Goal: Use online tool/utility: Utilize a website feature to perform a specific function

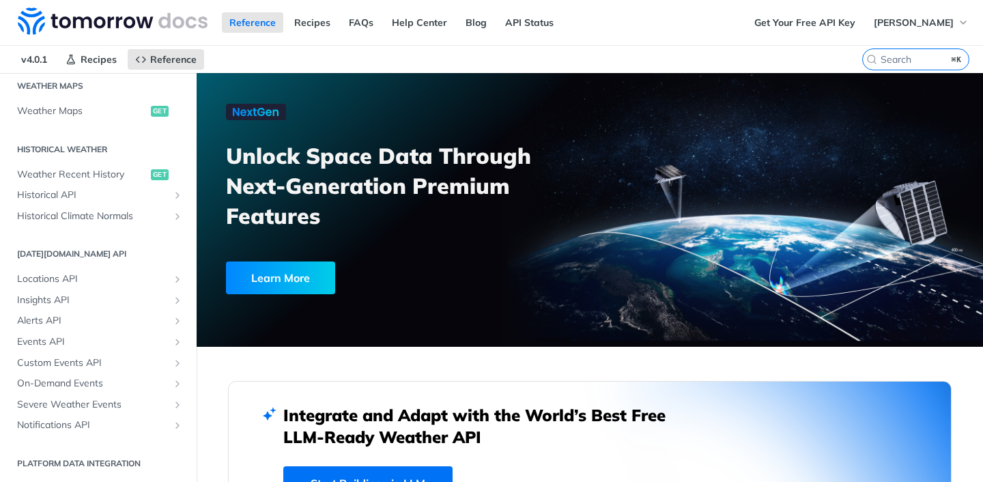
scroll to position [425, 0]
click at [143, 359] on span "Custom Events API" at bounding box center [93, 363] width 152 height 14
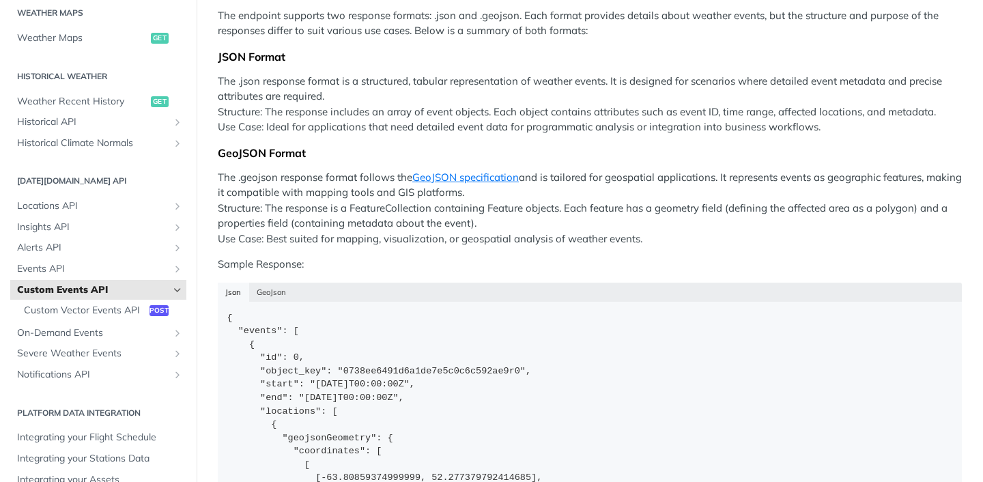
scroll to position [444, 0]
click at [118, 371] on span "Notifications API" at bounding box center [93, 375] width 152 height 14
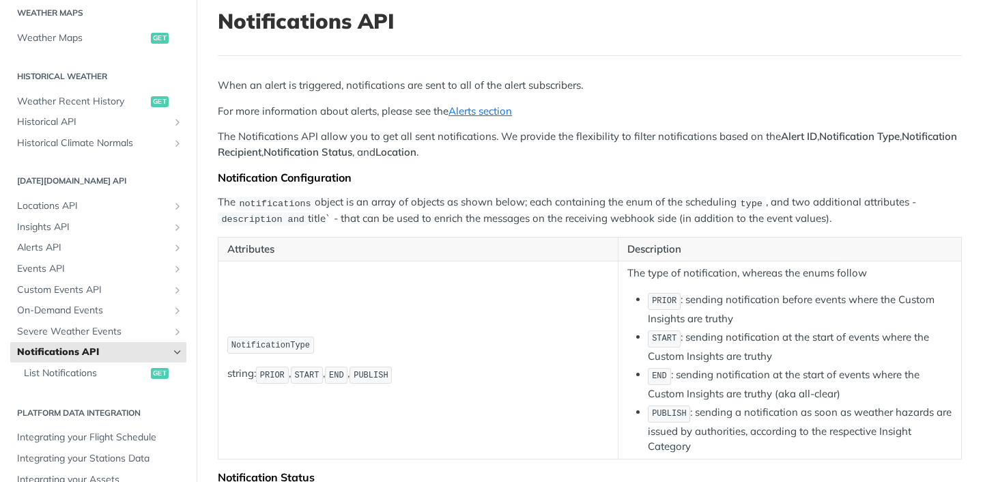
scroll to position [81, 0]
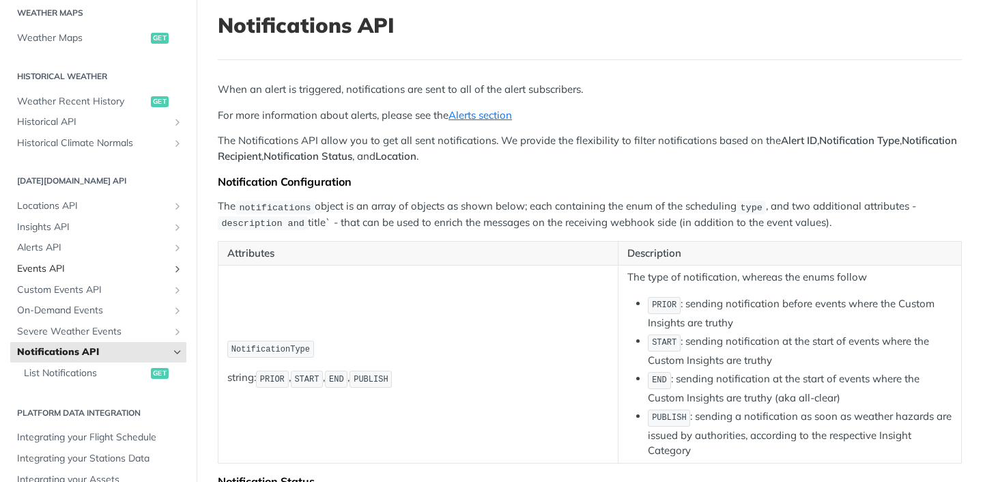
click at [144, 272] on span "Events API" at bounding box center [93, 269] width 152 height 14
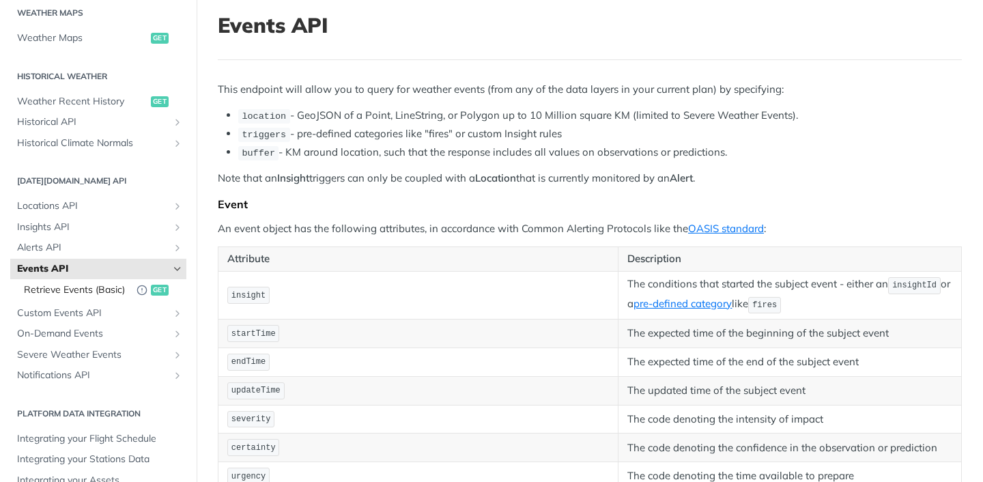
click at [166, 288] on span "get" at bounding box center [160, 290] width 18 height 11
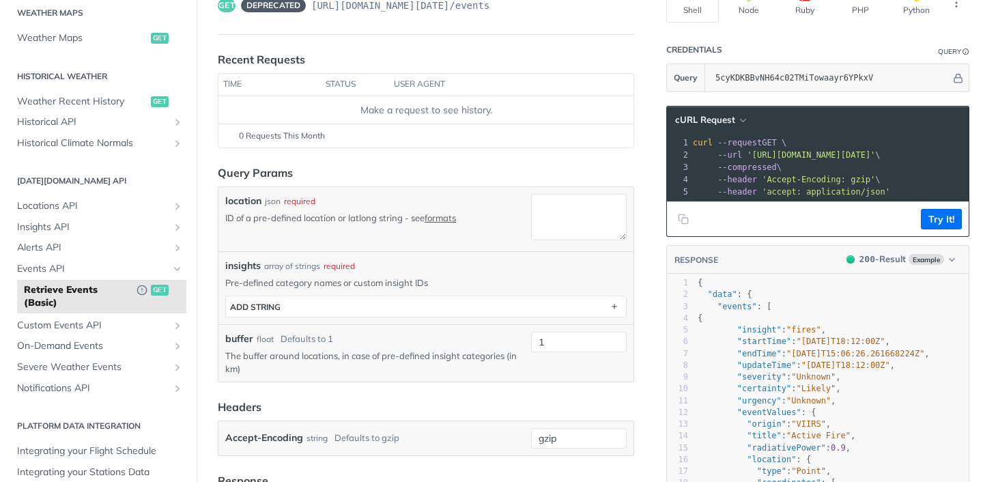
scroll to position [126, 0]
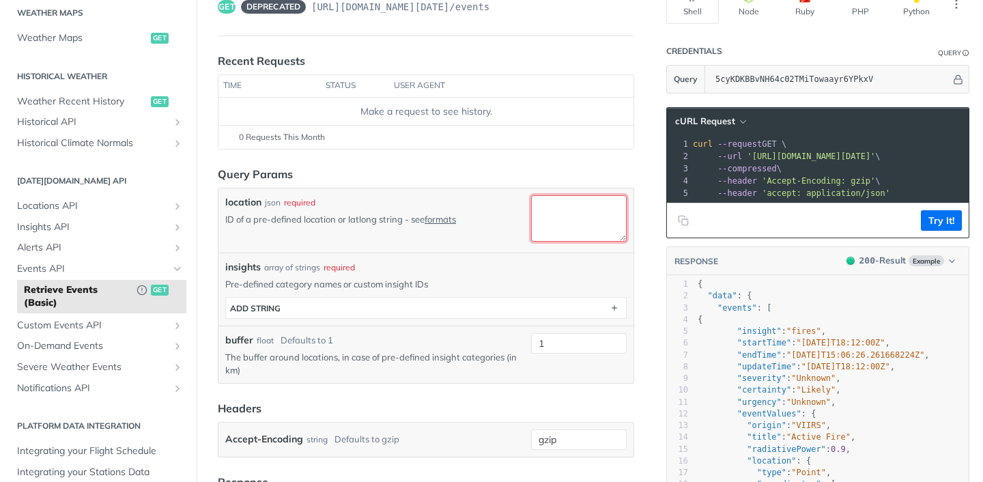
click at [555, 227] on textarea "location" at bounding box center [579, 218] width 96 height 46
paste textarea "42.3555° N, 71.0565"
click at [586, 212] on textarea "42.3555° N, 71.0565" at bounding box center [579, 218] width 96 height 46
type textarea "42.3555, 71.0565"
drag, startPoint x: 586, startPoint y: 232, endPoint x: 524, endPoint y: 189, distance: 75.6
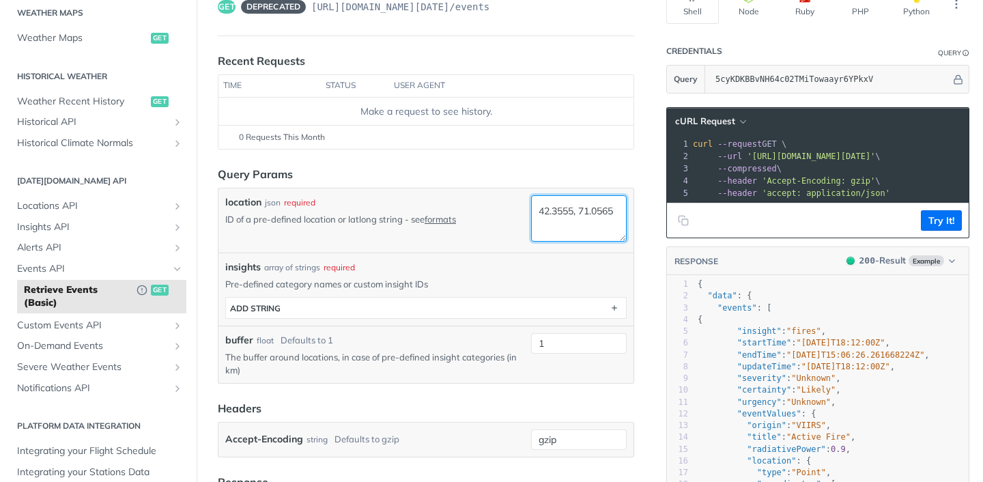
click at [524, 189] on div "location json required ID of a pre-defined location or latlong string - see for…" at bounding box center [425, 220] width 415 height 64
click at [127, 343] on span "On-Demand Events" at bounding box center [93, 346] width 152 height 14
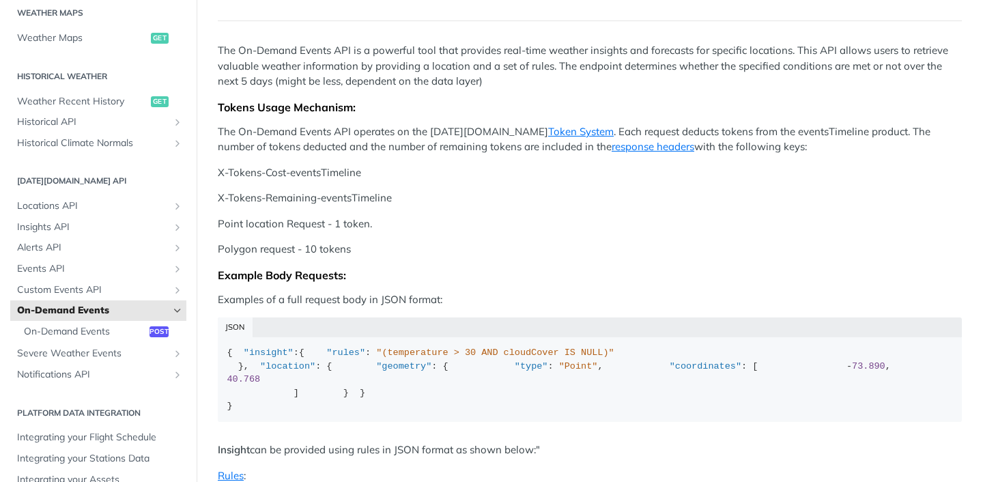
scroll to position [151, 0]
click at [130, 327] on span "On-Demand Events" at bounding box center [85, 332] width 122 height 14
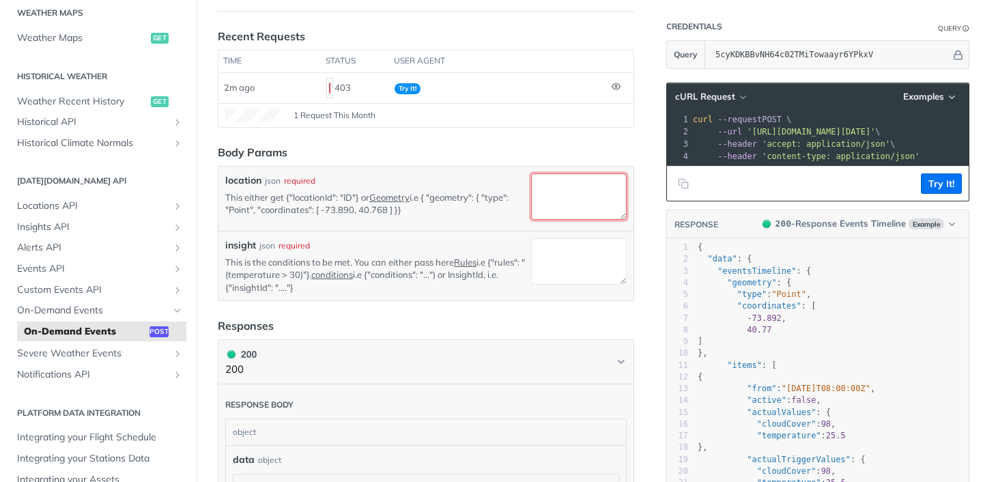
click at [597, 198] on textarea "location" at bounding box center [579, 196] width 96 height 46
paste textarea "-77.00698228888548, 38.87304361125584"
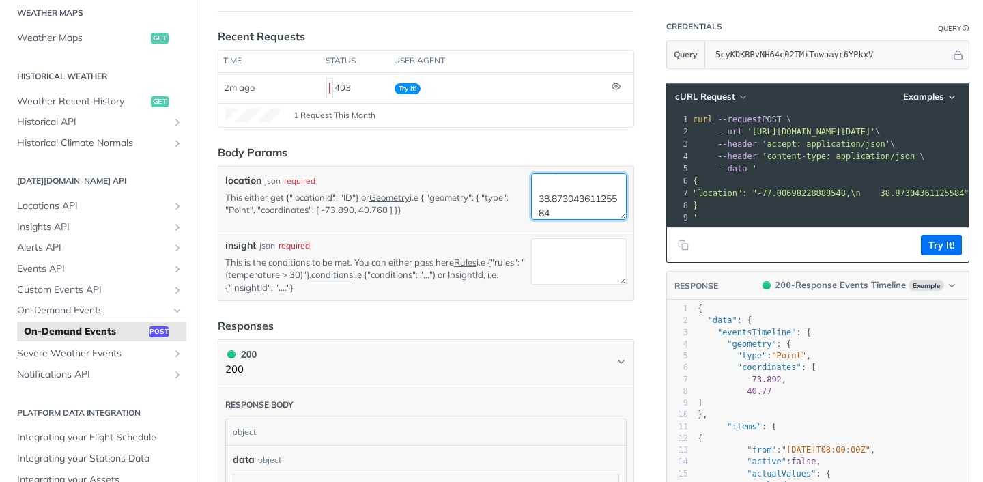
type textarea "-77.00698228888548, 38.87304361125584"
click at [585, 221] on div "-77.00698228888548, 38.87304361125584" at bounding box center [579, 198] width 96 height 51
drag, startPoint x: 577, startPoint y: 214, endPoint x: 507, endPoint y: 158, distance: 89.8
click at [507, 158] on form "Body Params location json required This either get {"locationId": "ID"} or Geom…" at bounding box center [426, 222] width 416 height 157
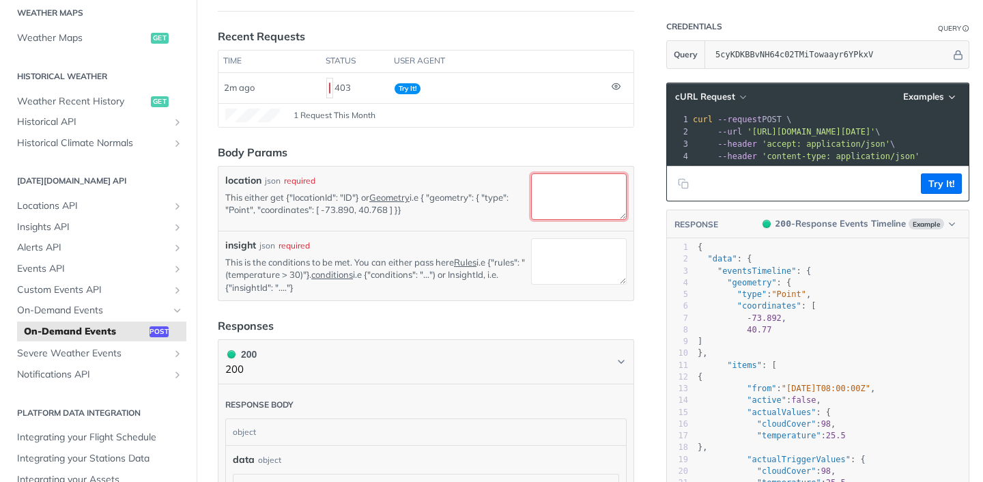
click at [585, 193] on textarea "location" at bounding box center [579, 196] width 96 height 46
paste textarea "-71.0515795, 42.3453922"
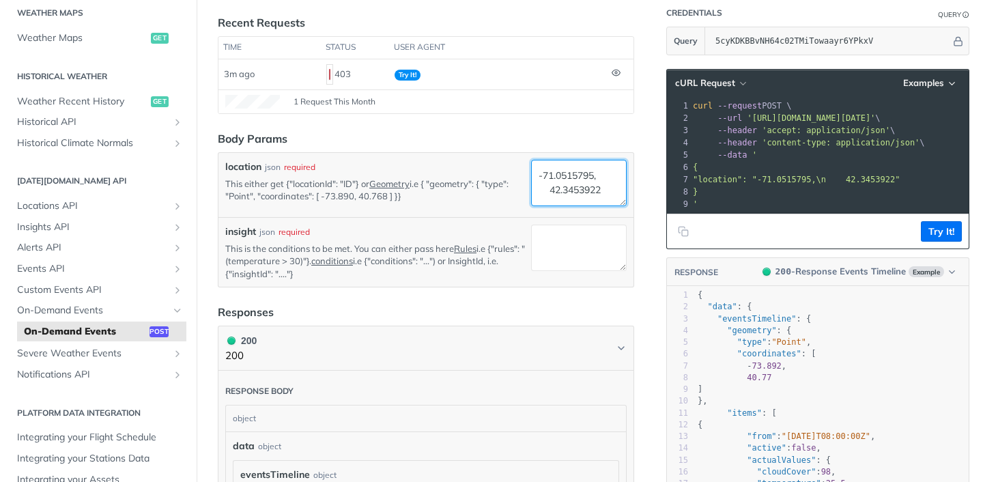
scroll to position [163, 0]
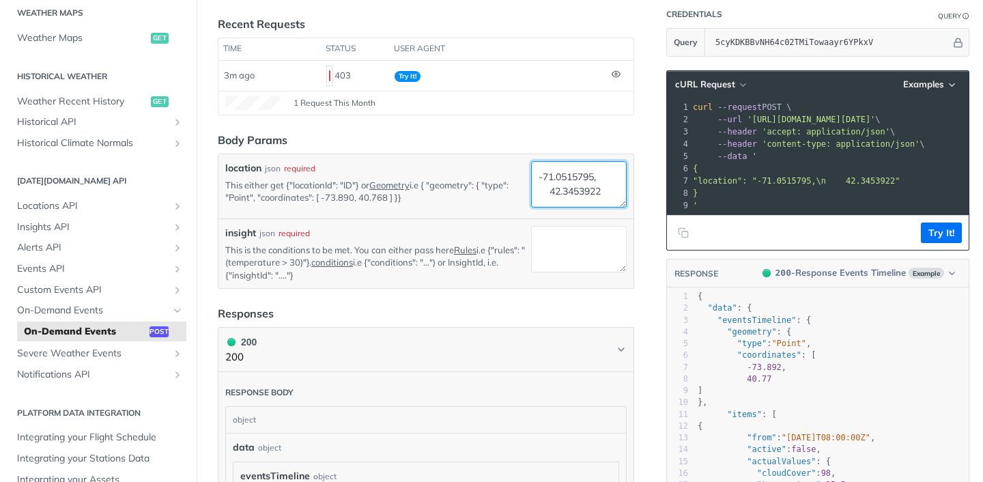
click at [584, 182] on textarea "-71.0515795, 42.3453922" at bounding box center [579, 184] width 96 height 46
click at [545, 188] on textarea "-71.0515795, 42.3453922" at bounding box center [579, 184] width 96 height 46
click at [539, 178] on textarea "-71.0515795, 42.3453922" at bounding box center [579, 184] width 96 height 46
type textarea "-71.0515795, 42.3453922"
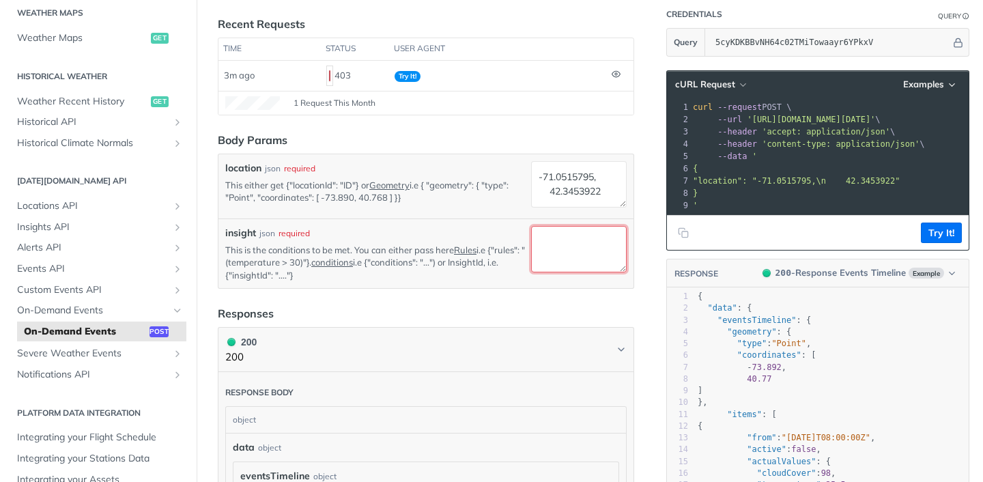
click at [594, 237] on textarea "insight" at bounding box center [579, 249] width 96 height 46
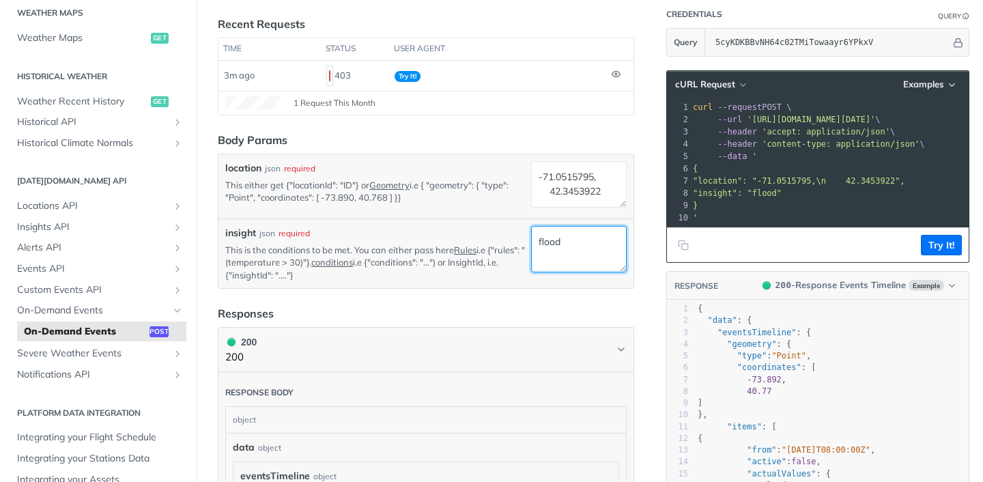
drag, startPoint x: 540, startPoint y: 248, endPoint x: 530, endPoint y: 248, distance: 10.2
click at [530, 248] on div "insight json required This is the conditions to be met. You can either pass her…" at bounding box center [425, 253] width 401 height 55
click at [933, 257] on footer "Try It!" at bounding box center [818, 244] width 302 height 35
click at [938, 243] on button "Try It!" at bounding box center [941, 245] width 41 height 20
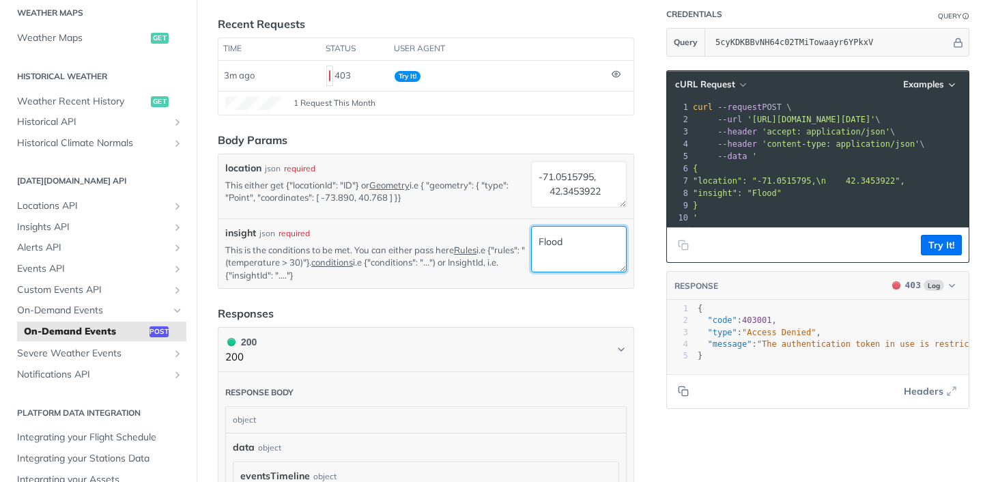
click at [579, 244] on textarea "Flood" at bounding box center [579, 249] width 96 height 46
click at [940, 253] on button "Try It!" at bounding box center [941, 245] width 41 height 20
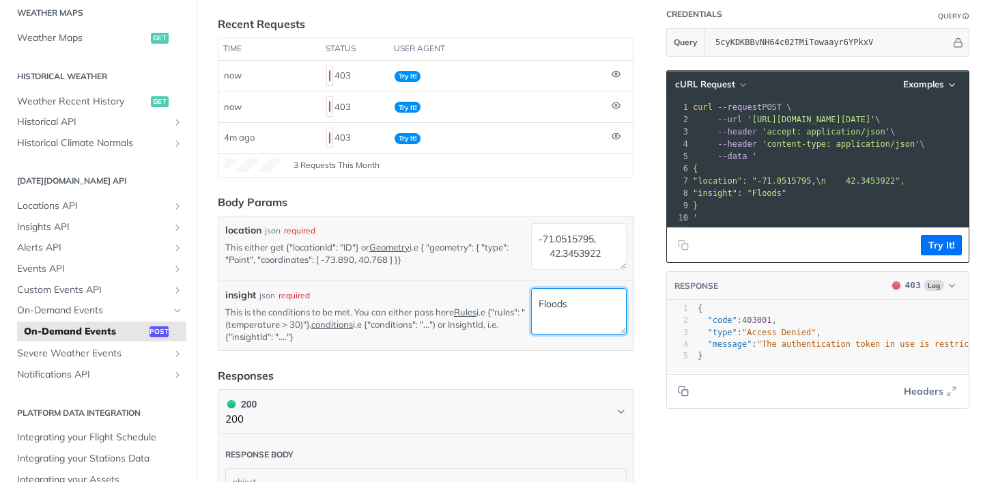
drag, startPoint x: 571, startPoint y: 305, endPoint x: 467, endPoint y: 299, distance: 104.6
click at [467, 299] on div "insight json required This is the conditions to be met. You can either pass her…" at bounding box center [425, 315] width 401 height 55
click at [946, 244] on button "Try It!" at bounding box center [941, 245] width 41 height 20
drag, startPoint x: 569, startPoint y: 313, endPoint x: 526, endPoint y: 303, distance: 43.4
click at [526, 303] on div "insight json required This is the conditions to be met. You can either pass her…" at bounding box center [425, 315] width 401 height 55
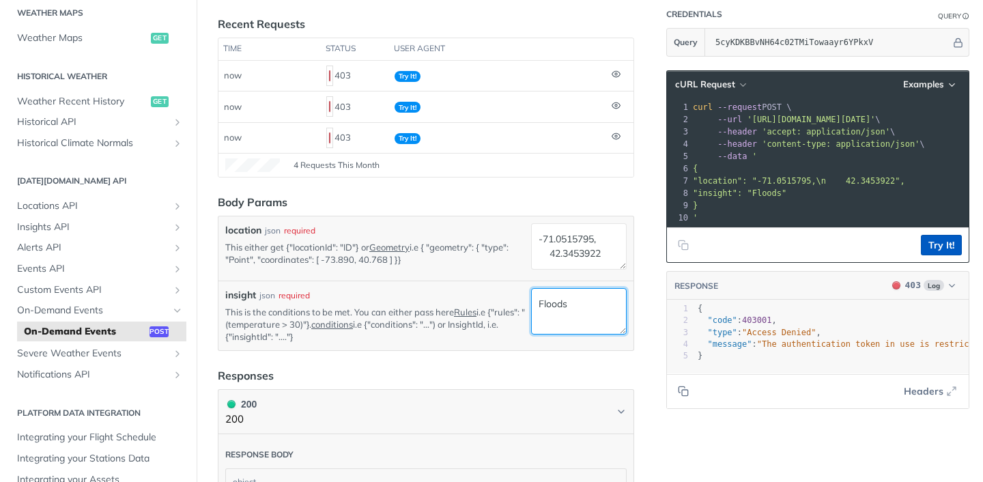
type textarea "Floods"
click at [942, 249] on button "Try It!" at bounding box center [941, 245] width 41 height 20
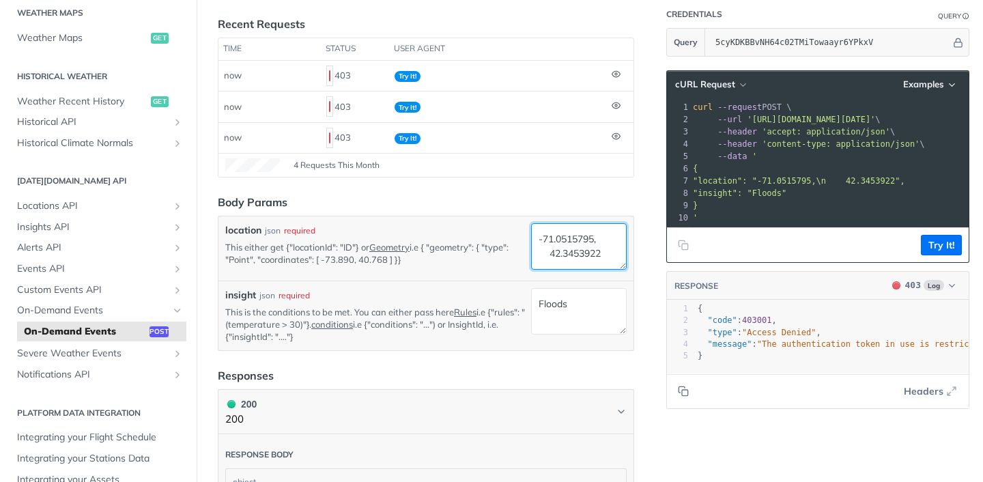
click at [543, 254] on textarea "-71.0515795, 42.3453922" at bounding box center [579, 246] width 96 height 46
click at [941, 246] on button "Try It!" at bounding box center [941, 245] width 41 height 20
click at [539, 256] on textarea "-71.0515795, 42.3453922" at bounding box center [579, 246] width 96 height 46
click at [945, 243] on button "Try It!" at bounding box center [941, 245] width 41 height 20
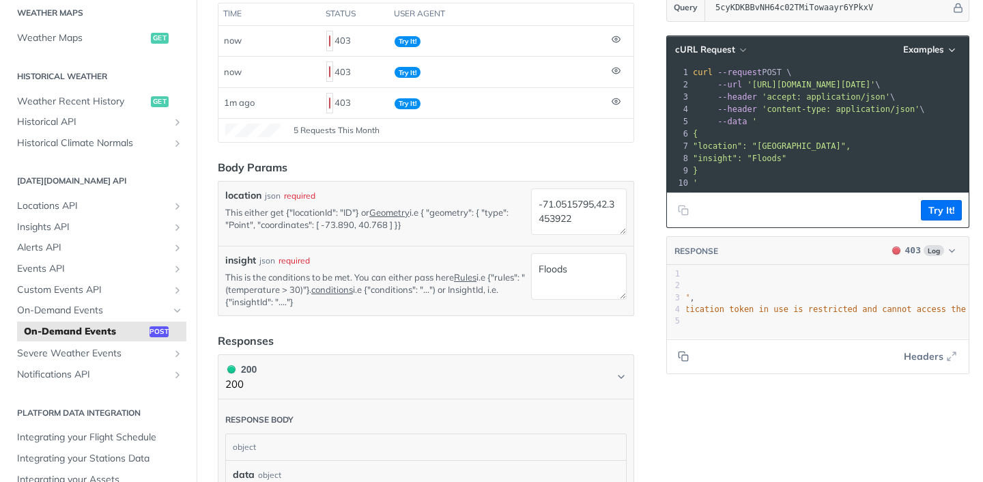
scroll to position [0, 0]
click at [567, 279] on textarea "Floods" at bounding box center [579, 276] width 96 height 46
click at [537, 271] on textarea "Floods" at bounding box center [579, 276] width 96 height 46
click at [601, 202] on textarea "-71.0515795,42.3453922" at bounding box center [579, 211] width 96 height 46
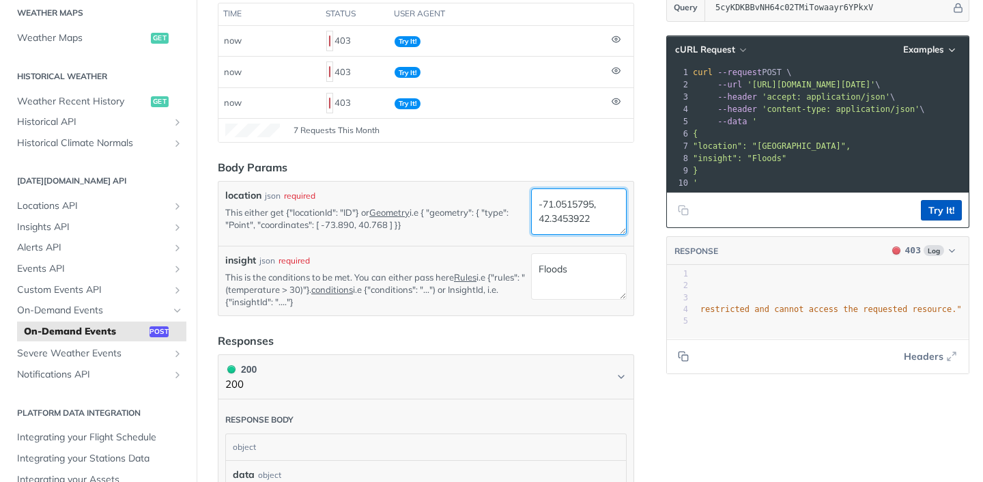
type textarea "-71.0515795, 42.3453922"
click at [947, 203] on button "Try It!" at bounding box center [941, 210] width 41 height 20
click at [596, 221] on textarea "-71.0515795, 42.3453922" at bounding box center [579, 211] width 96 height 46
click at [116, 312] on span "On-Demand Events" at bounding box center [93, 311] width 152 height 14
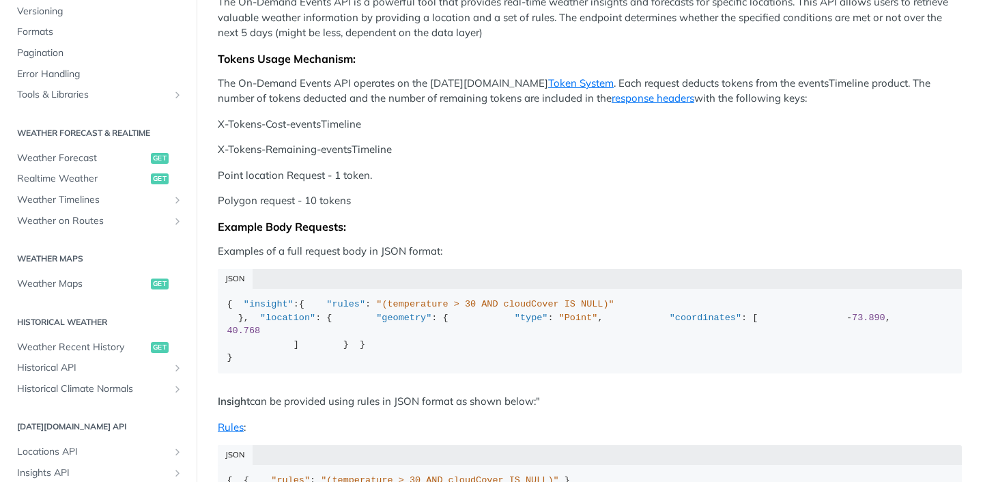
scroll to position [164, 0]
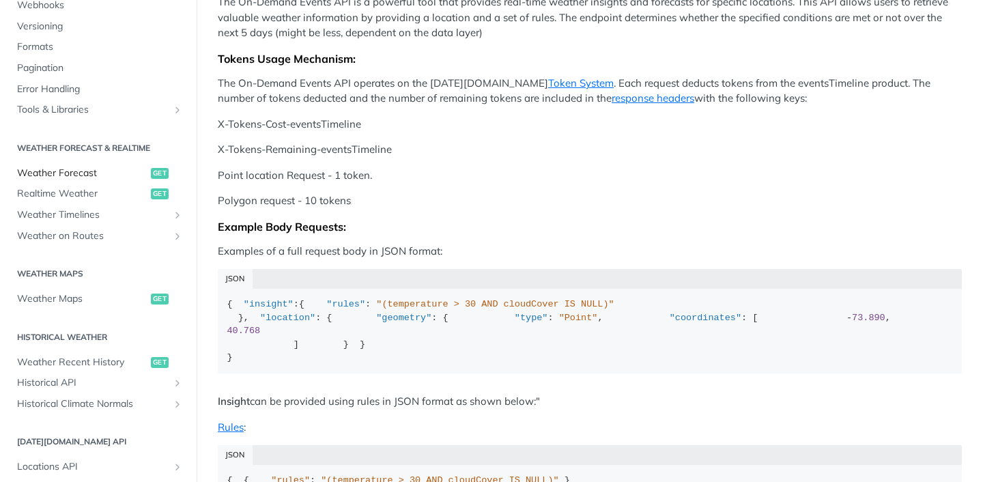
click at [109, 173] on span "Weather Forecast" at bounding box center [82, 174] width 130 height 14
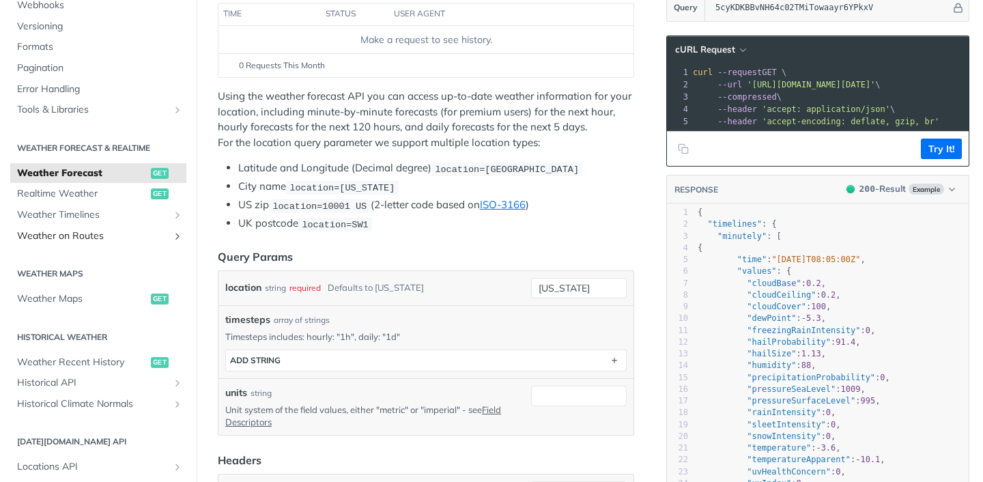
click at [119, 231] on span "Weather on Routes" at bounding box center [93, 236] width 152 height 14
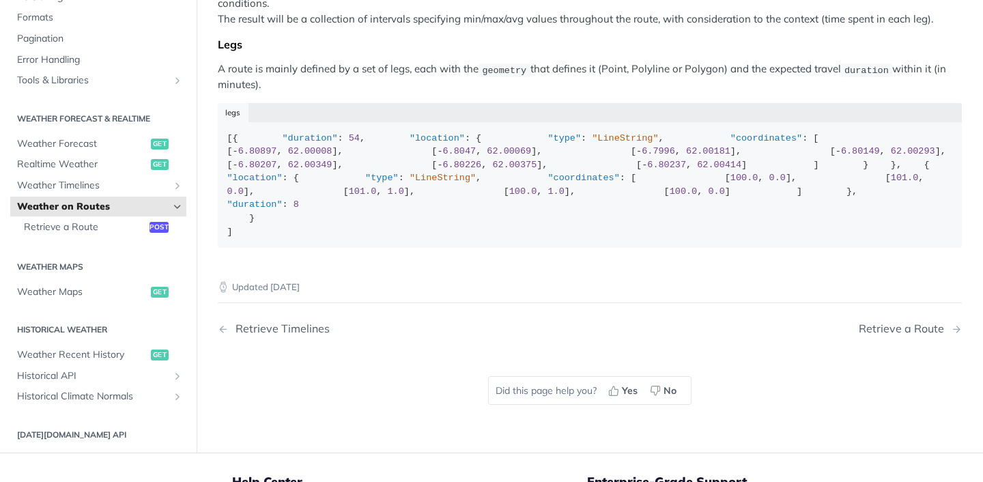
click at [119, 214] on span "Weather on Routes" at bounding box center [93, 207] width 152 height 14
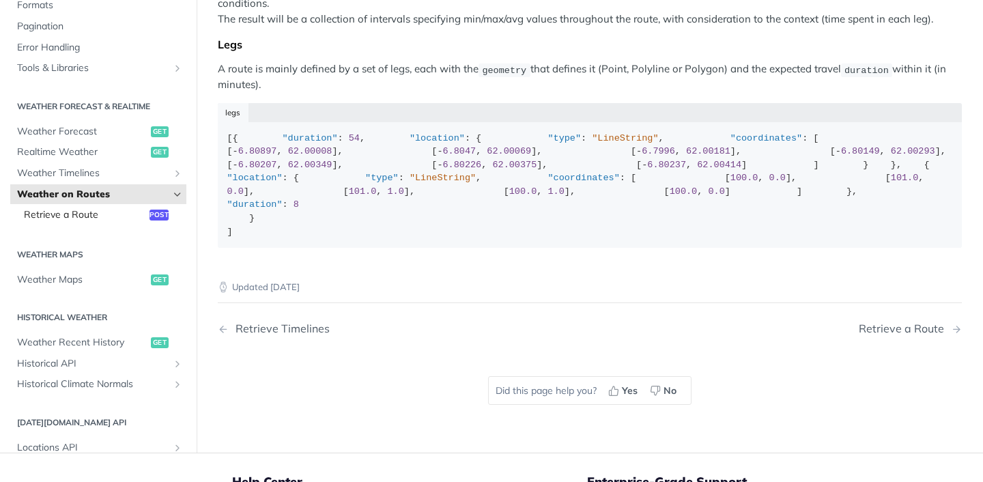
scroll to position [178, 0]
click at [131, 179] on span "Weather Timelines" at bounding box center [93, 172] width 152 height 14
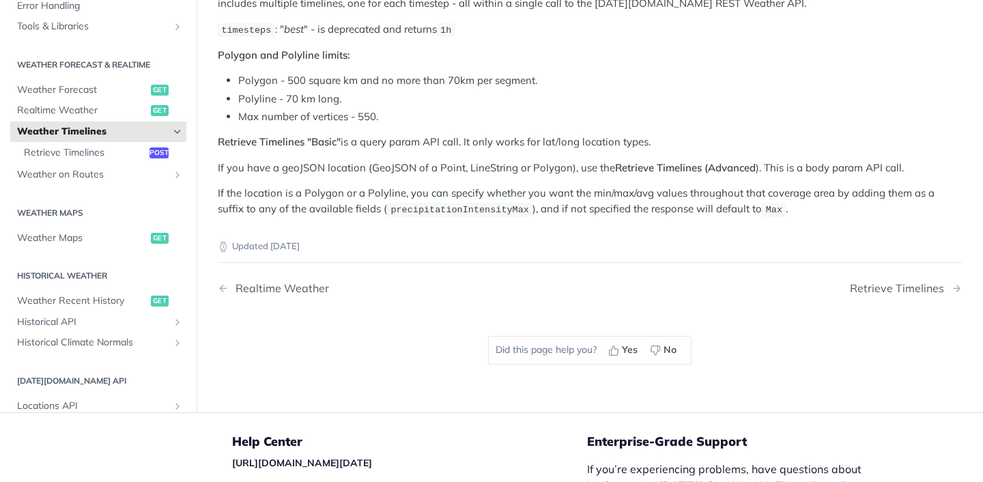
click at [129, 227] on ul "Weather Maps get" at bounding box center [98, 237] width 176 height 21
click at [150, 153] on span "post" at bounding box center [159, 152] width 19 height 11
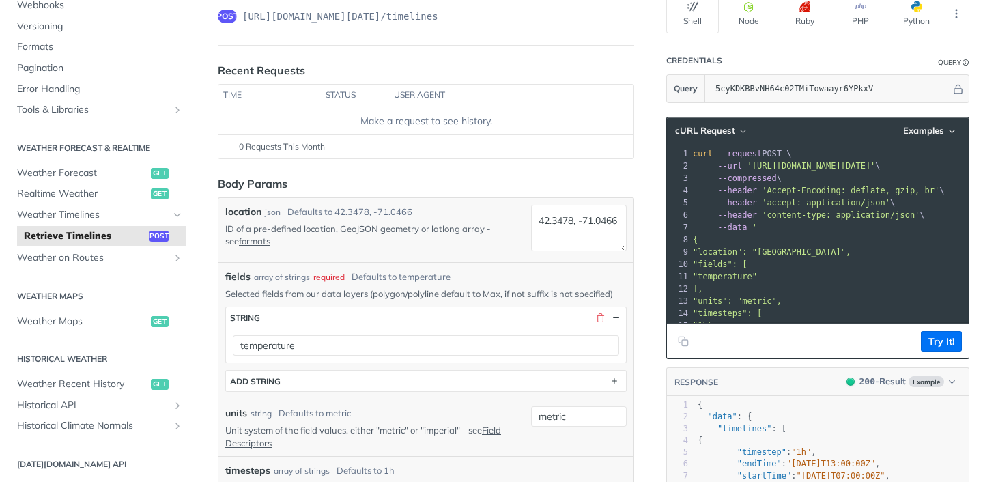
scroll to position [115, 0]
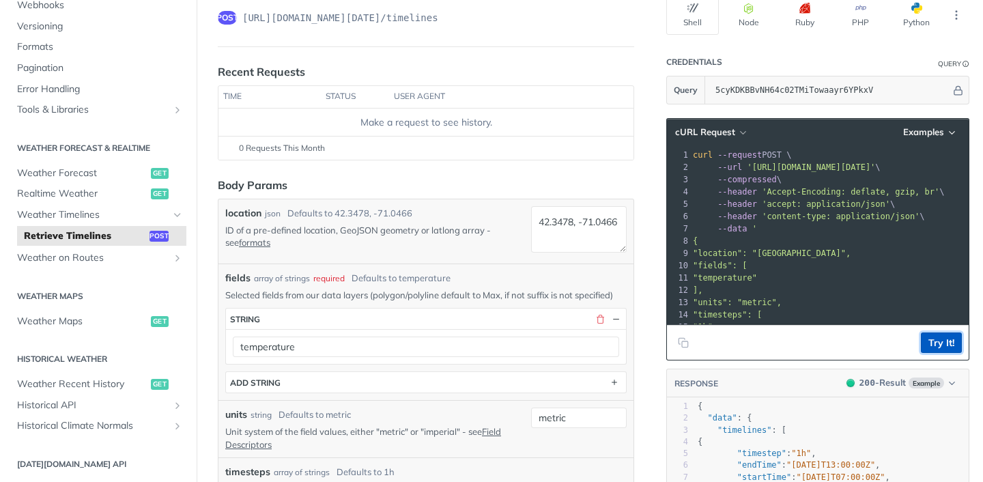
click at [946, 341] on button "Try It!" at bounding box center [941, 342] width 41 height 20
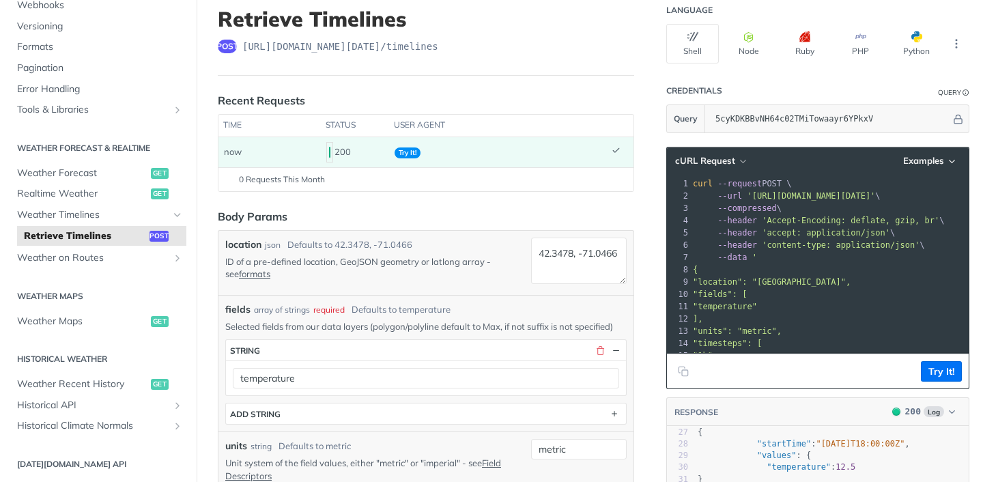
scroll to position [88, 0]
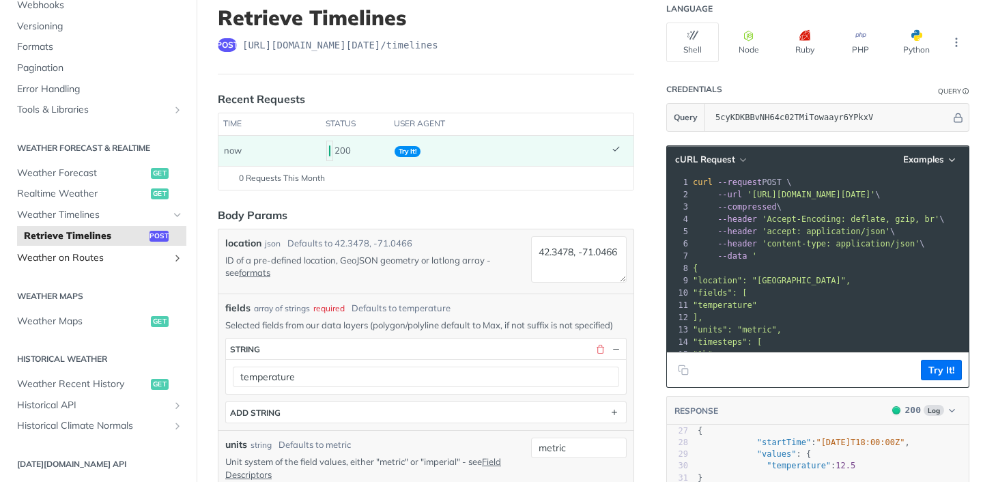
click at [130, 264] on span "Weather on Routes" at bounding box center [93, 258] width 152 height 14
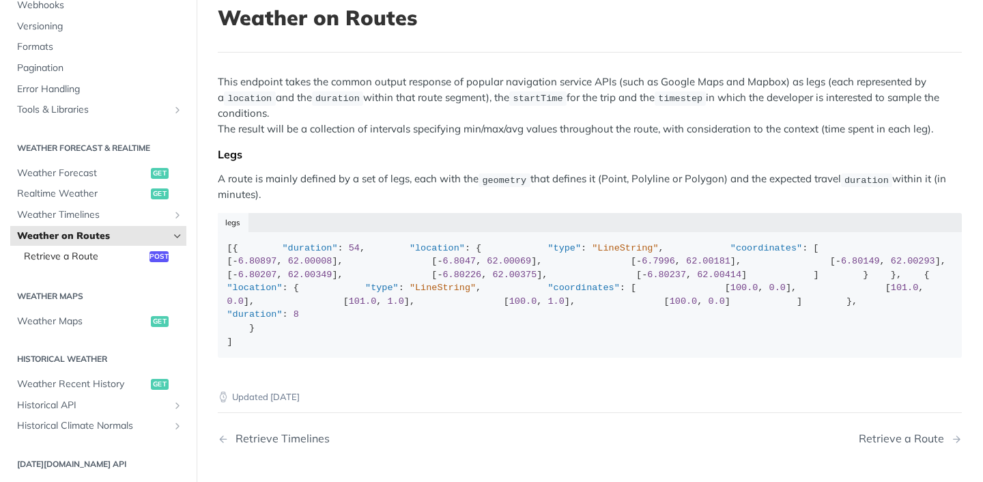
click at [139, 264] on link "Retrieve a Route post" at bounding box center [101, 256] width 169 height 20
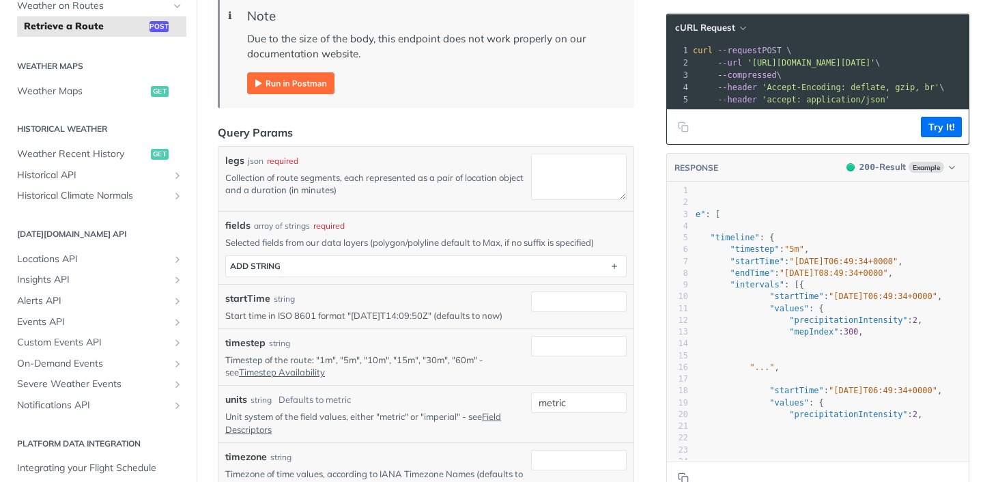
scroll to position [397, 0]
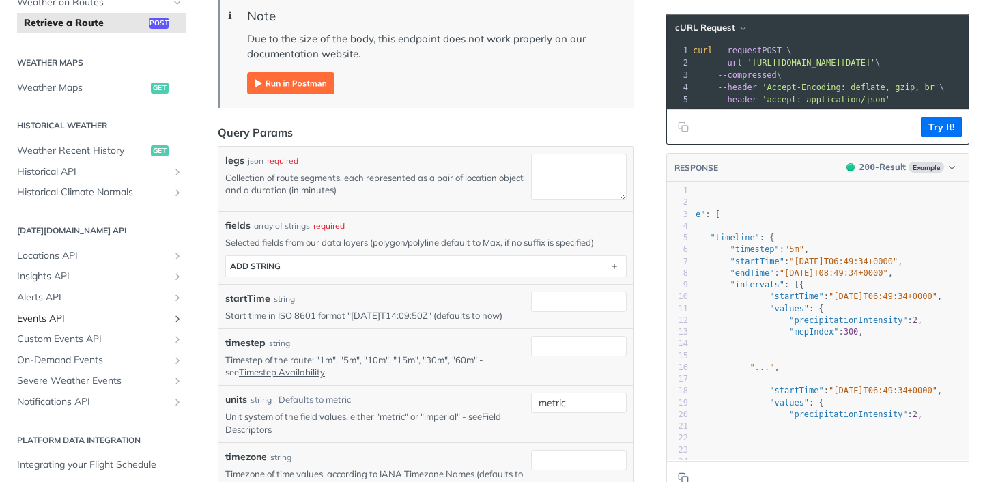
click at [93, 317] on span "Events API" at bounding box center [93, 319] width 152 height 14
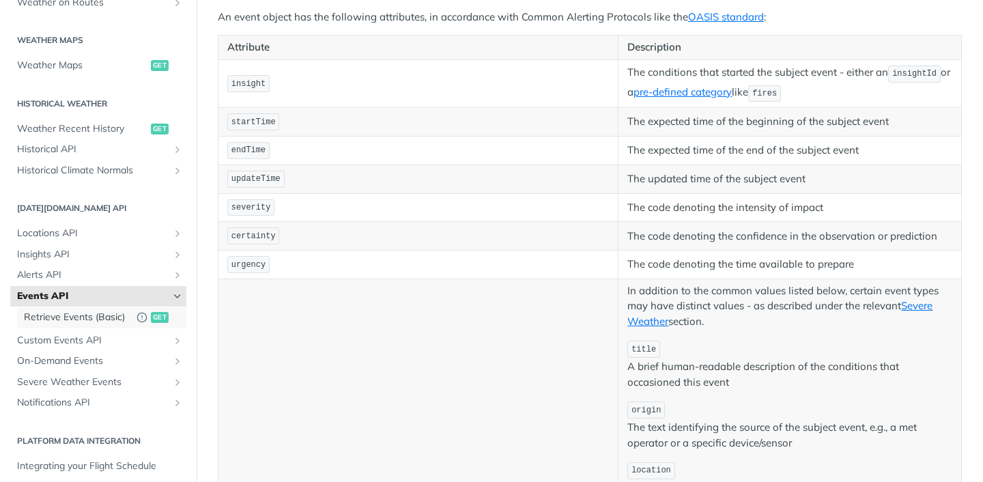
click at [93, 317] on span "Retrieve Events (Basic)" at bounding box center [77, 318] width 106 height 14
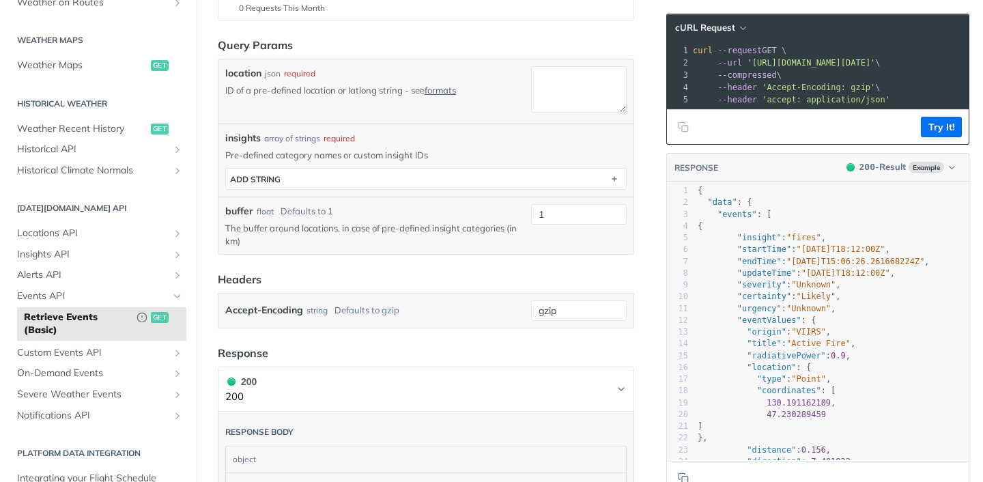
scroll to position [255, 0]
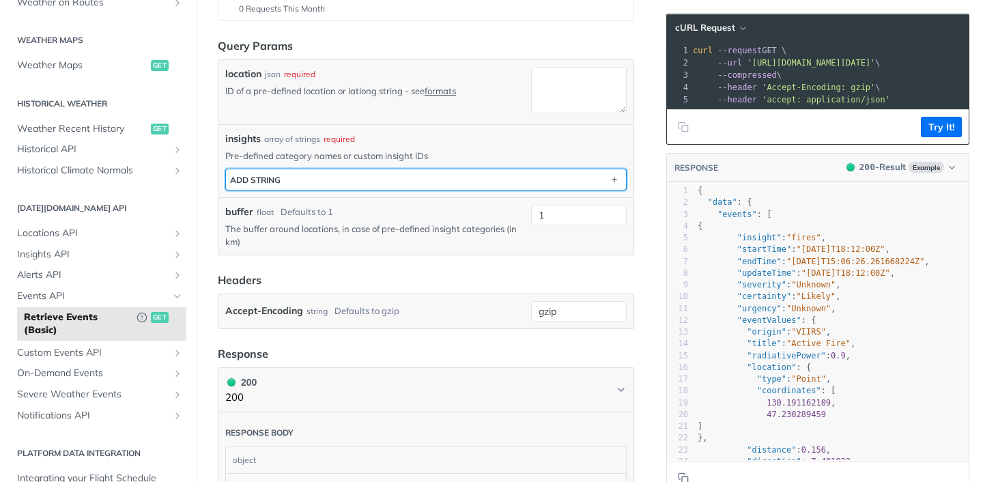
click at [556, 187] on button "ADD string" at bounding box center [426, 179] width 400 height 20
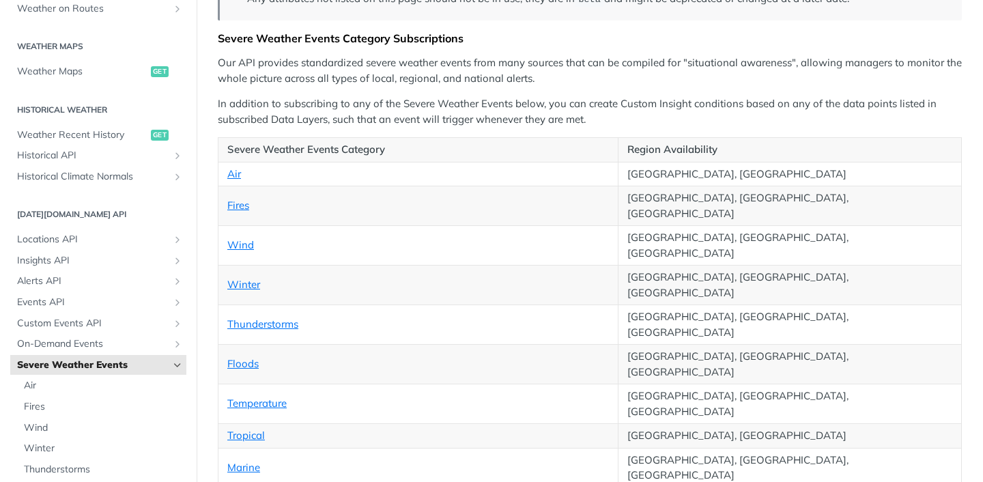
scroll to position [210, 0]
click at [250, 459] on link "Marine" at bounding box center [243, 465] width 33 height 13
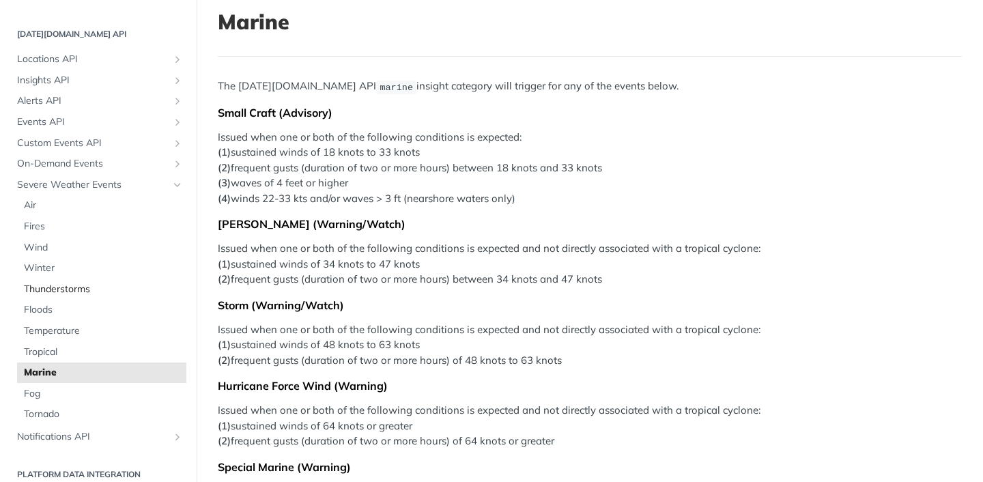
scroll to position [569, 0]
click at [130, 165] on span "On-Demand Events" at bounding box center [93, 167] width 152 height 14
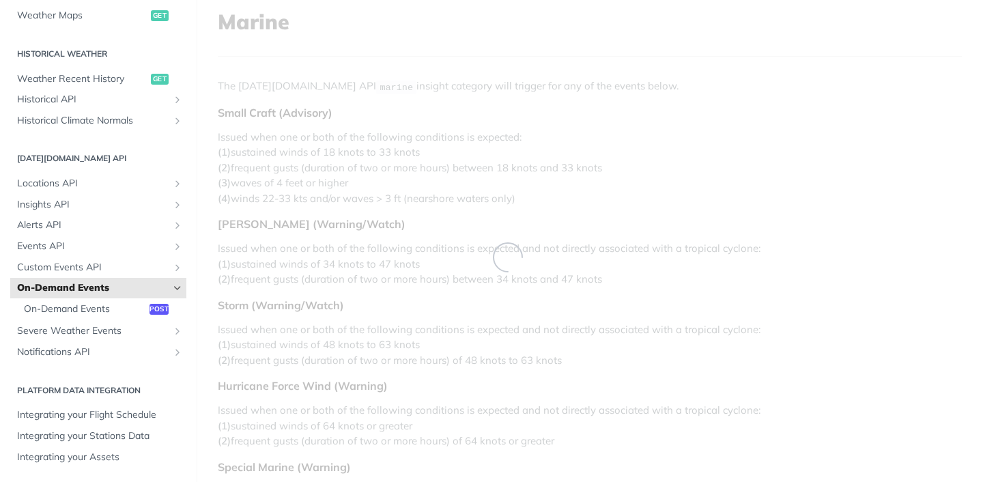
scroll to position [447, 0]
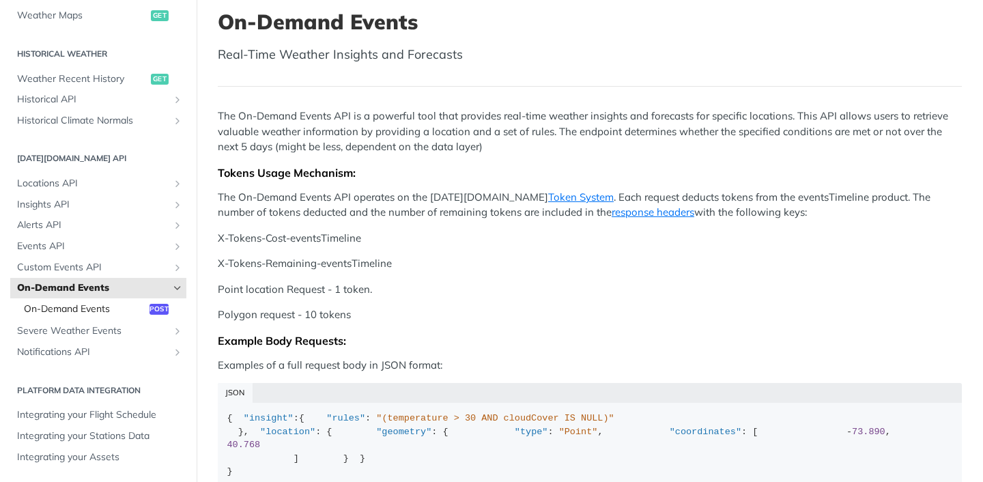
click at [144, 307] on span "On-Demand Events" at bounding box center [85, 309] width 122 height 14
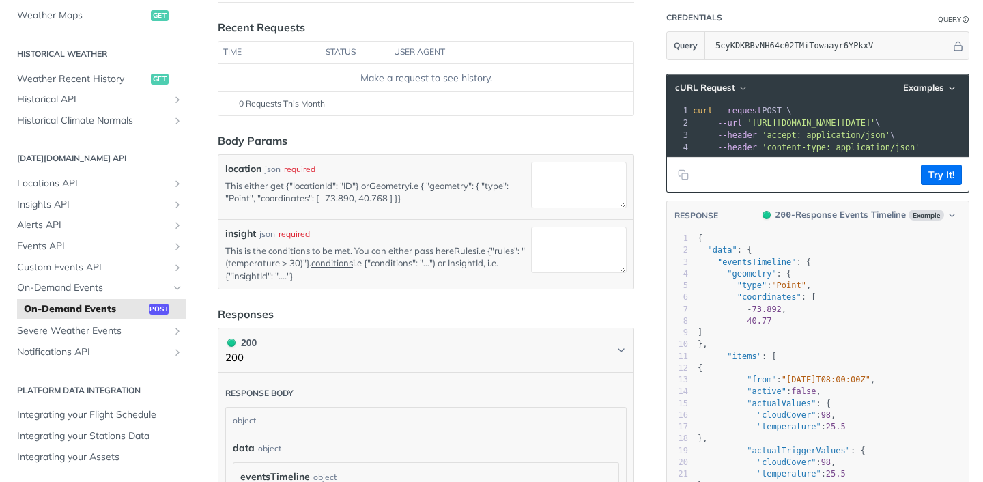
scroll to position [167, 0]
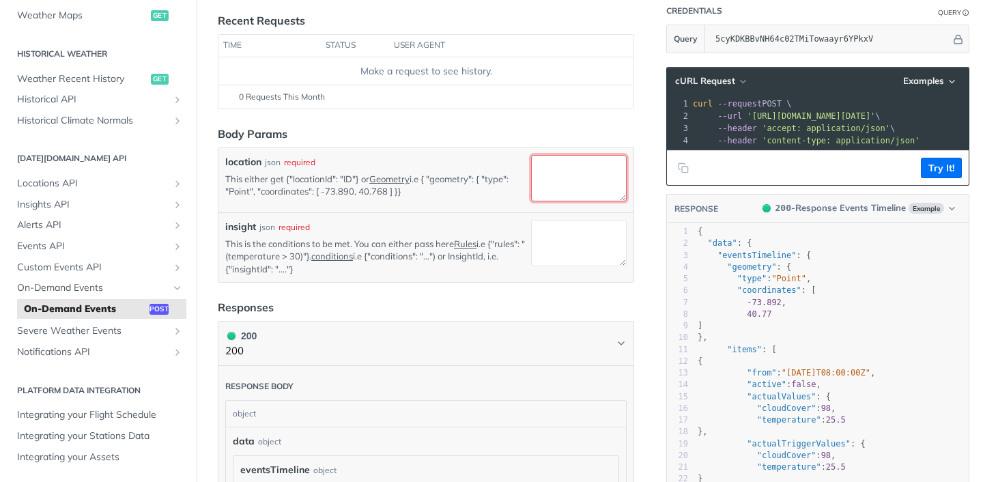
click at [571, 168] on textarea "location" at bounding box center [579, 178] width 96 height 46
paste textarea "-77.00698228888548, 38.87304361125584"
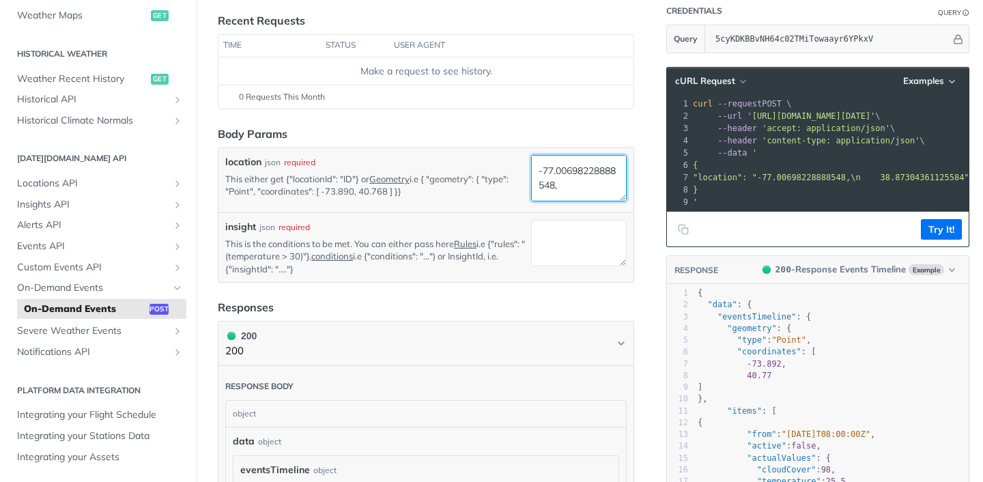
scroll to position [14, 0]
drag, startPoint x: 539, startPoint y: 180, endPoint x: 540, endPoint y: 193, distance: 13.0
click at [540, 193] on textarea "-77.00698228888548, 38.87304361125584" at bounding box center [579, 178] width 96 height 46
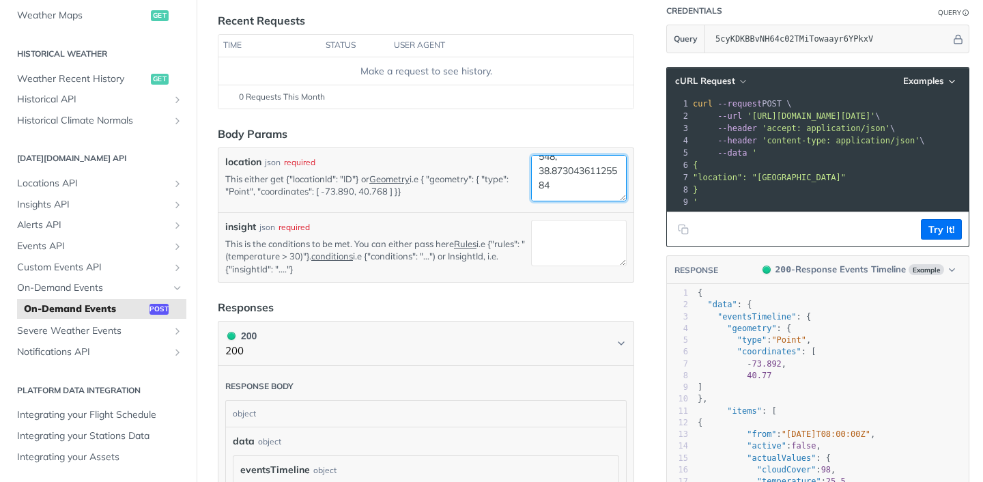
click at [550, 193] on textarea "-77.00698228888548, 38.87304361125584" at bounding box center [579, 178] width 96 height 46
type textarea "-77.00698228888548, 38.87304361125584"
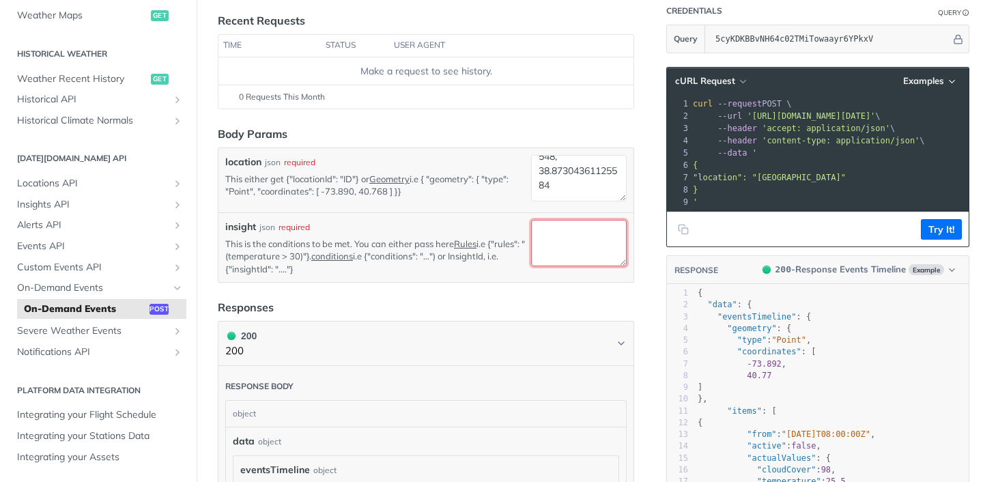
click at [576, 233] on textarea "insight" at bounding box center [579, 243] width 96 height 46
paste textarea "Upsell Humidity Additive: Increased Humidity"
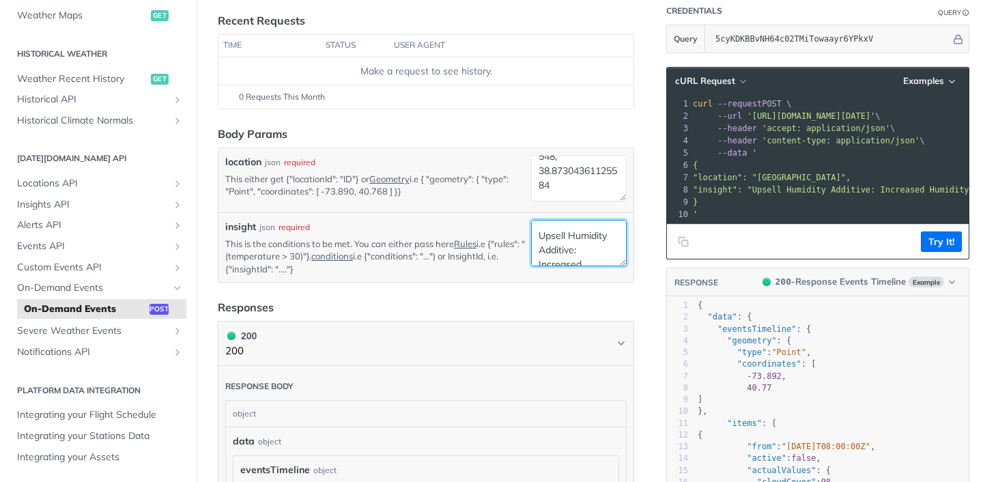
scroll to position [19, 0]
type textarea "Upsell Humidity Additive: Increased Humidity"
click at [937, 246] on button "Try It!" at bounding box center [941, 241] width 41 height 20
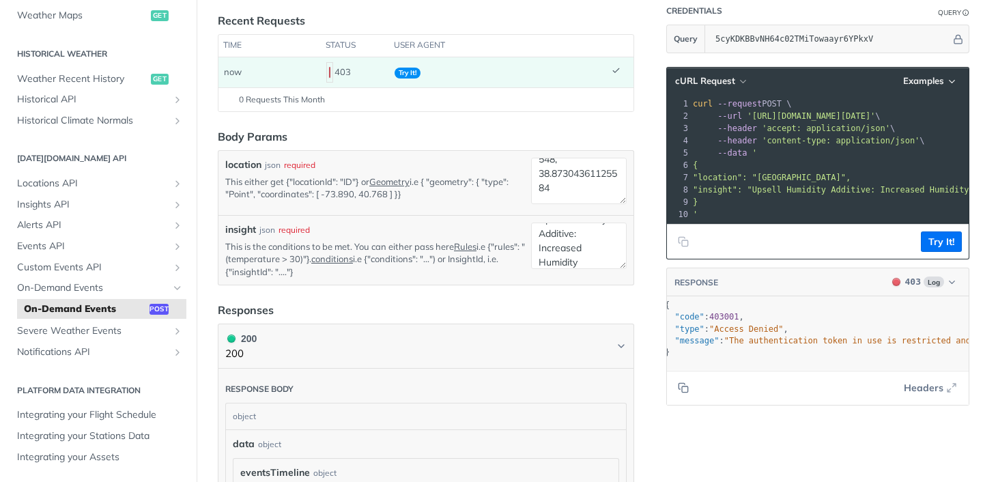
scroll to position [0, 0]
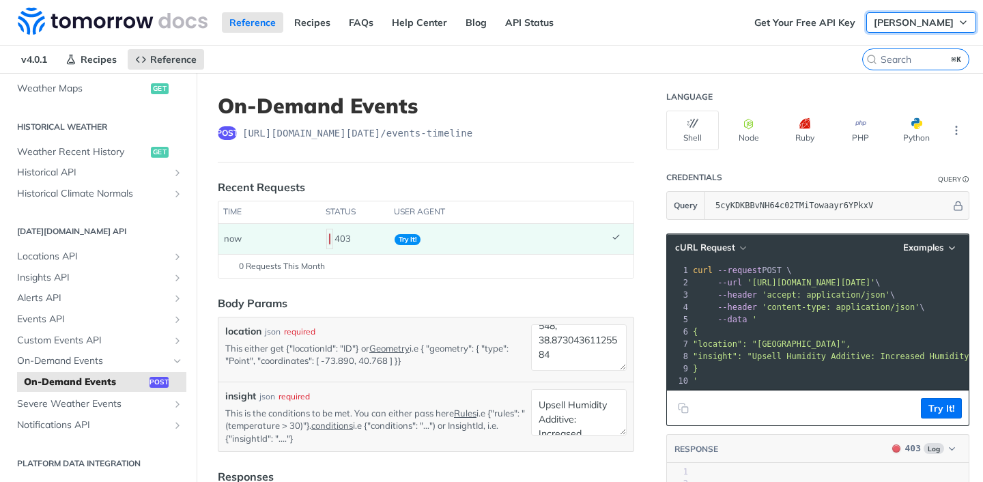
click at [965, 25] on icon "button" at bounding box center [963, 22] width 11 height 11
click at [931, 24] on span "[PERSON_NAME]" at bounding box center [914, 22] width 80 height 12
click at [931, 49] on link "Log Out" at bounding box center [910, 49] width 135 height 19
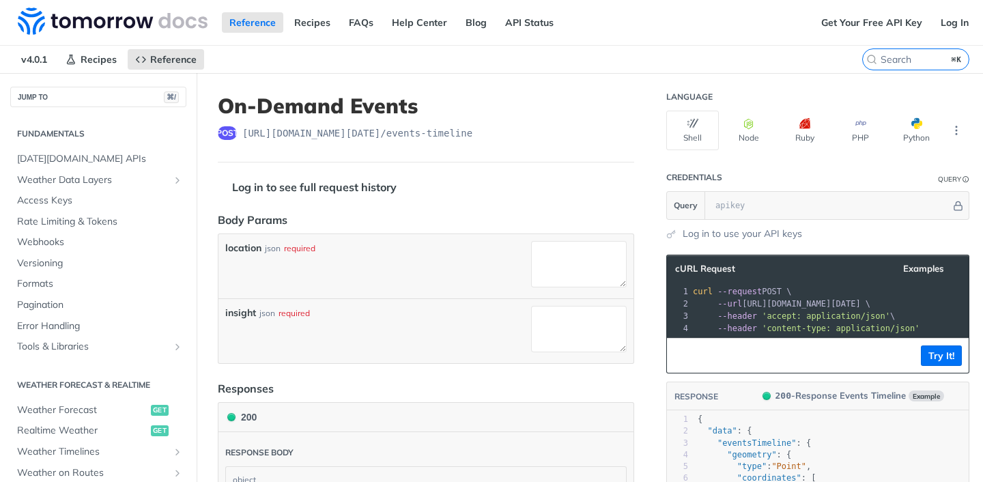
scroll to position [391, 0]
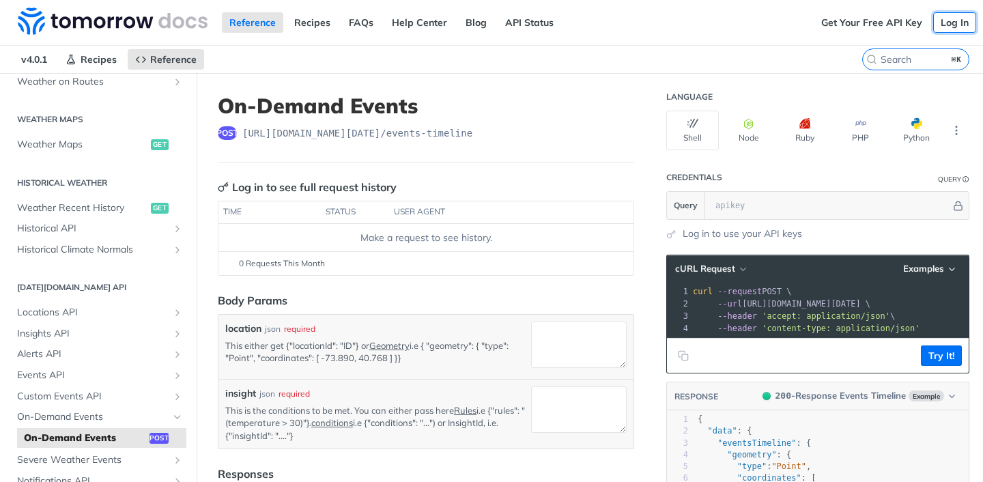
click at [960, 18] on link "Log In" at bounding box center [954, 22] width 43 height 20
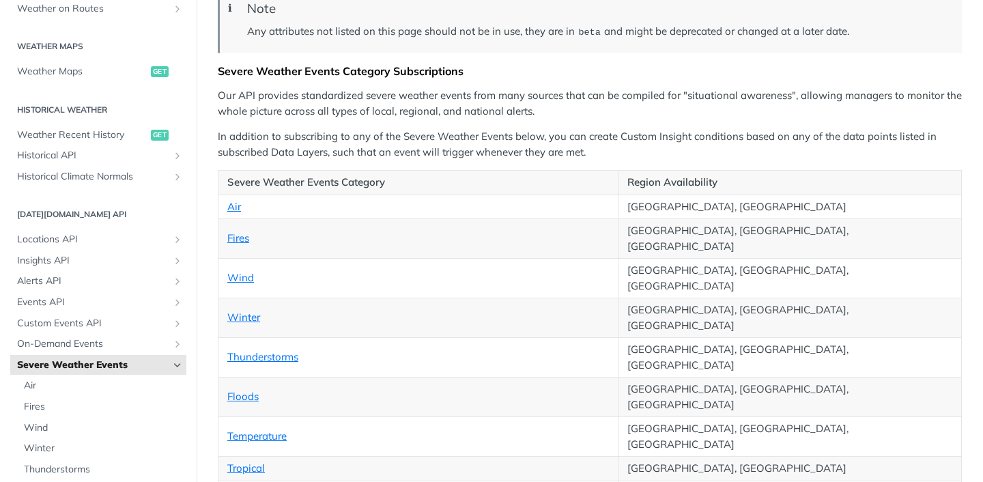
scroll to position [178, 0]
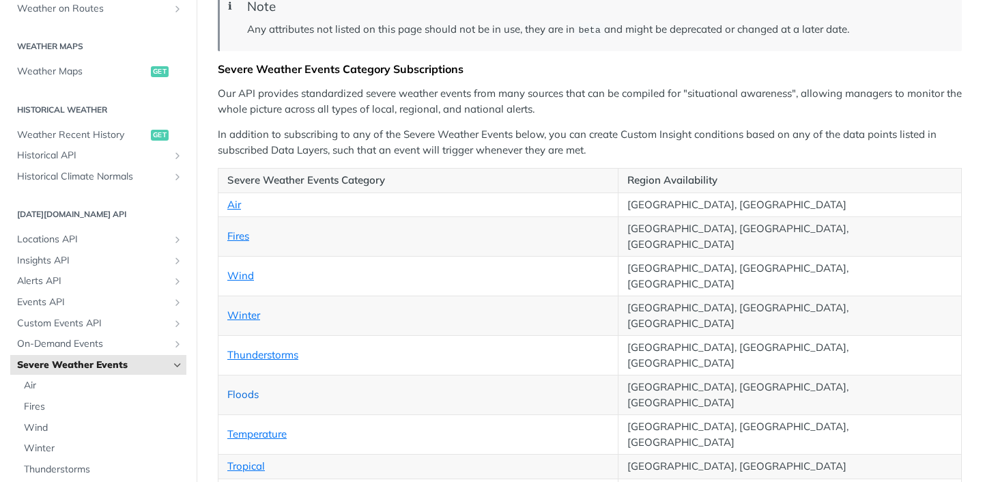
click at [246, 388] on link "Floods" at bounding box center [242, 394] width 31 height 13
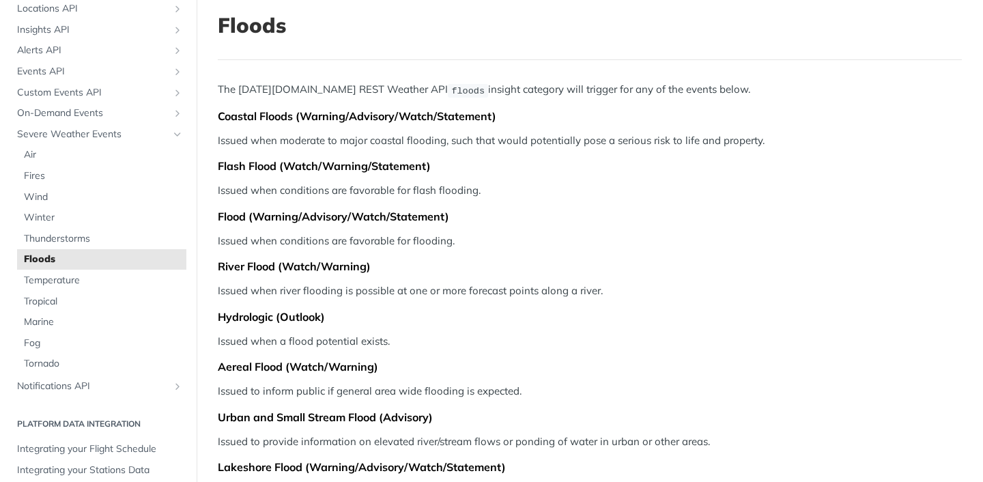
scroll to position [69, 0]
